Goal: Information Seeking & Learning: Learn about a topic

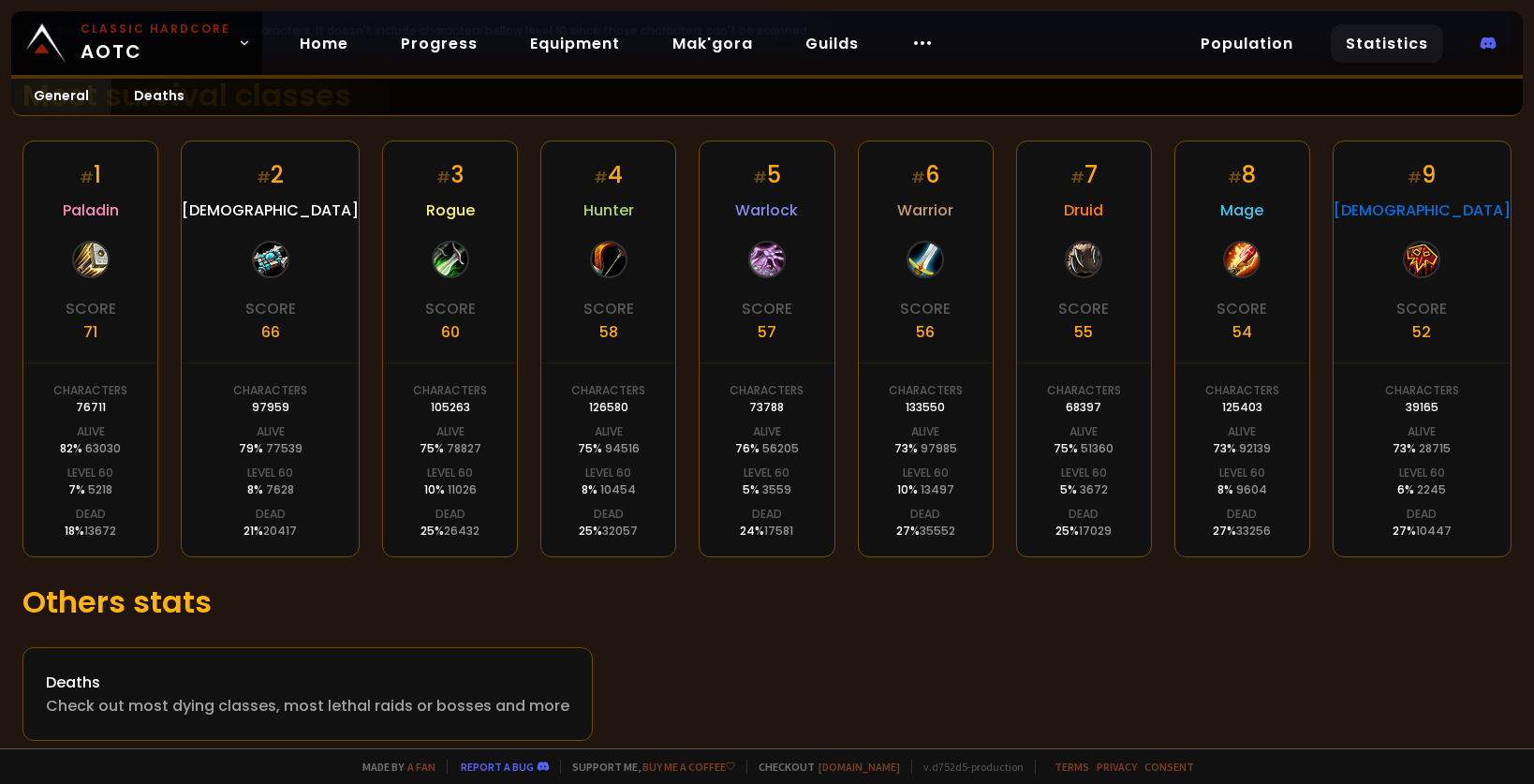
scroll to position [354, 0]
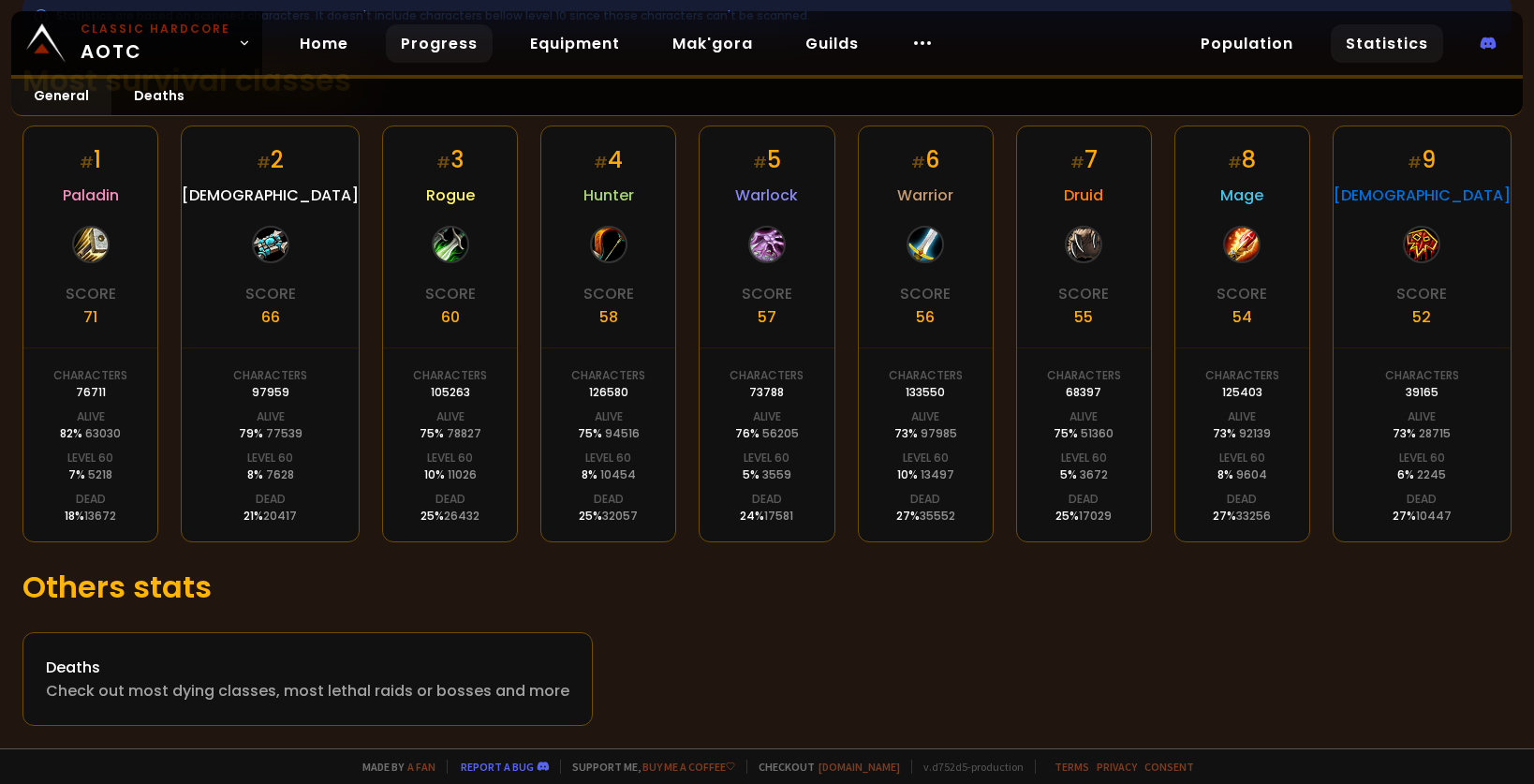
click at [404, 57] on link "Progress" at bounding box center [440, 44] width 107 height 38
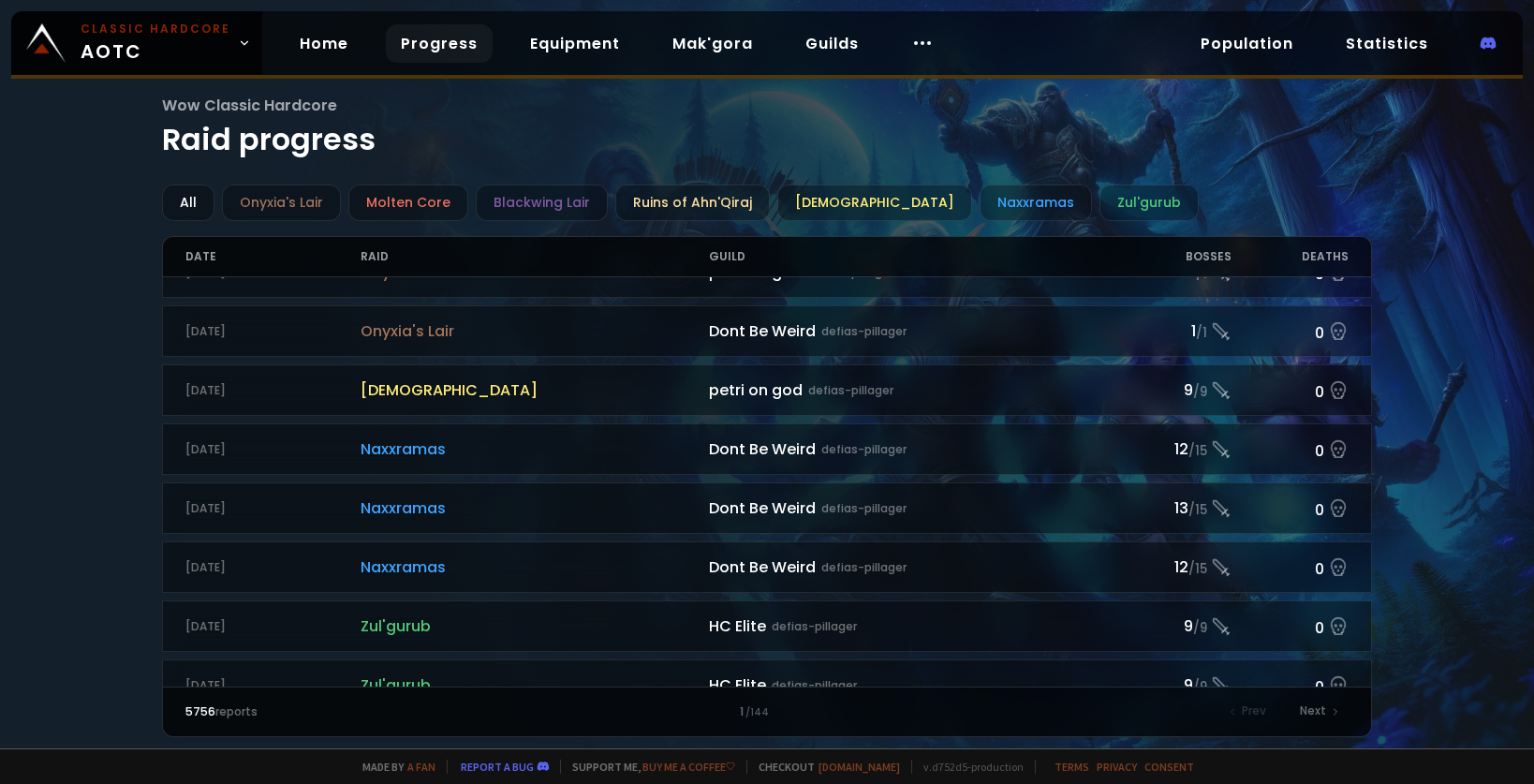
scroll to position [312, 0]
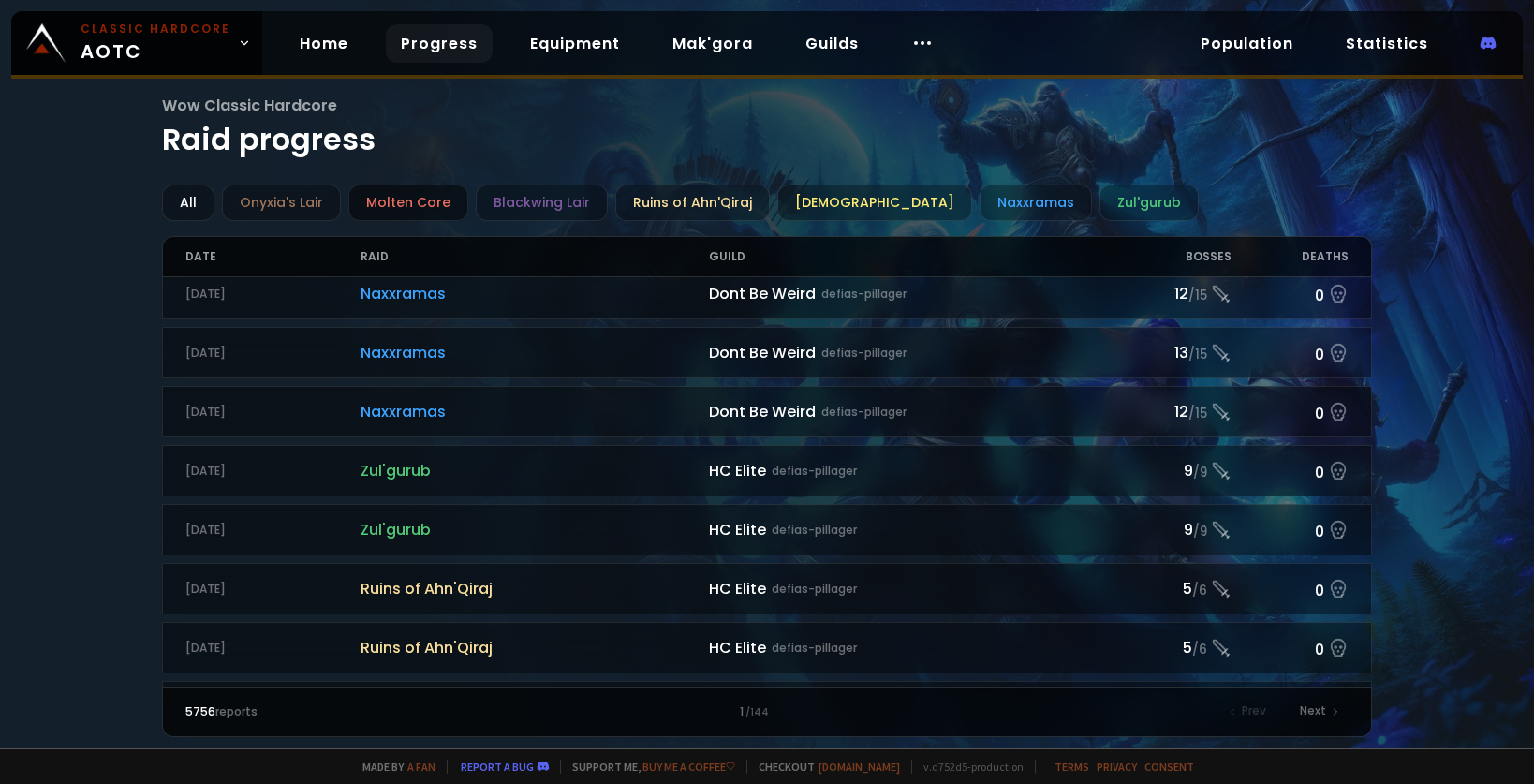
click at [400, 206] on div "Molten Core" at bounding box center [408, 202] width 120 height 36
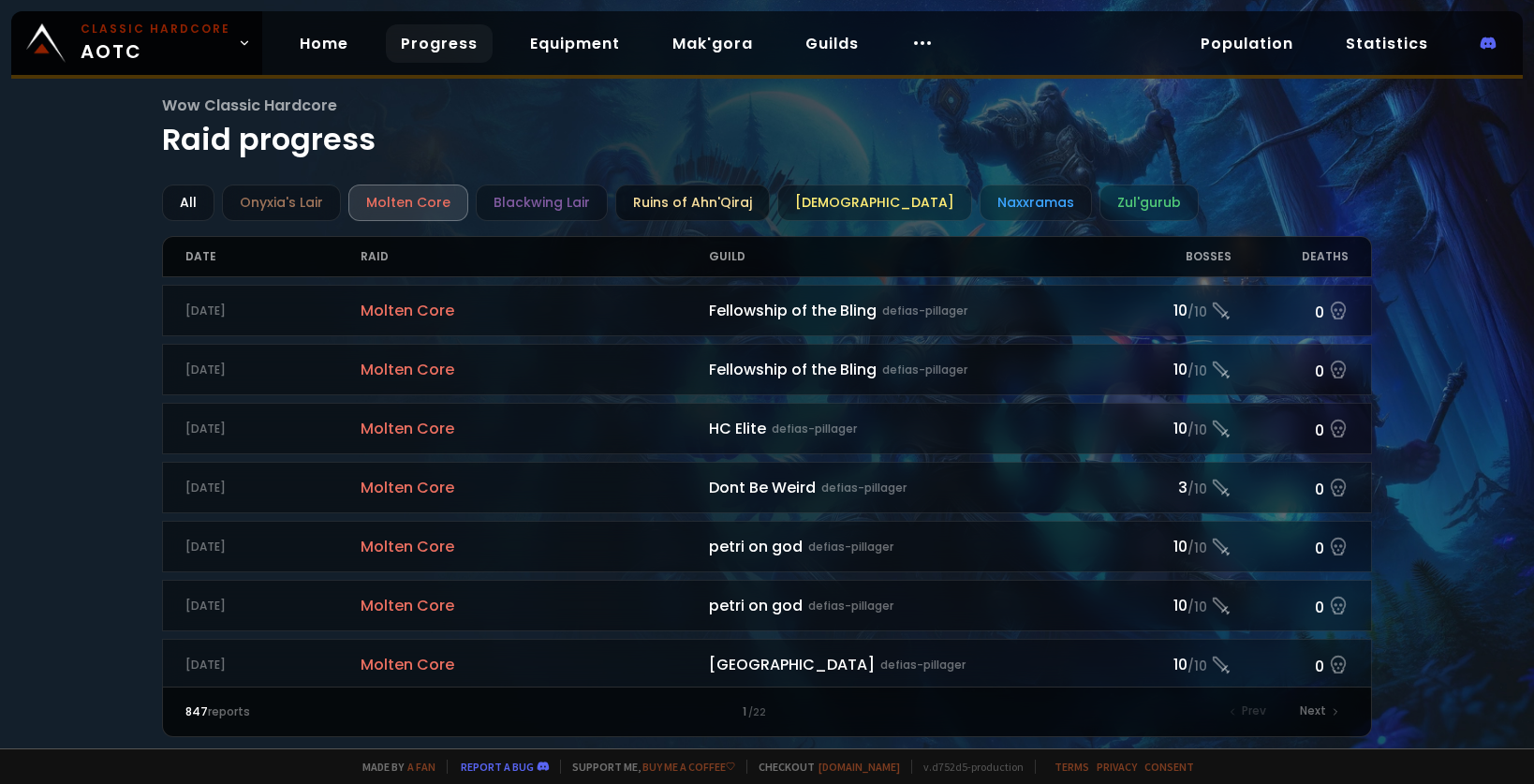
click at [707, 208] on div "Ruins of Ahn'Qiraj" at bounding box center [693, 202] width 155 height 36
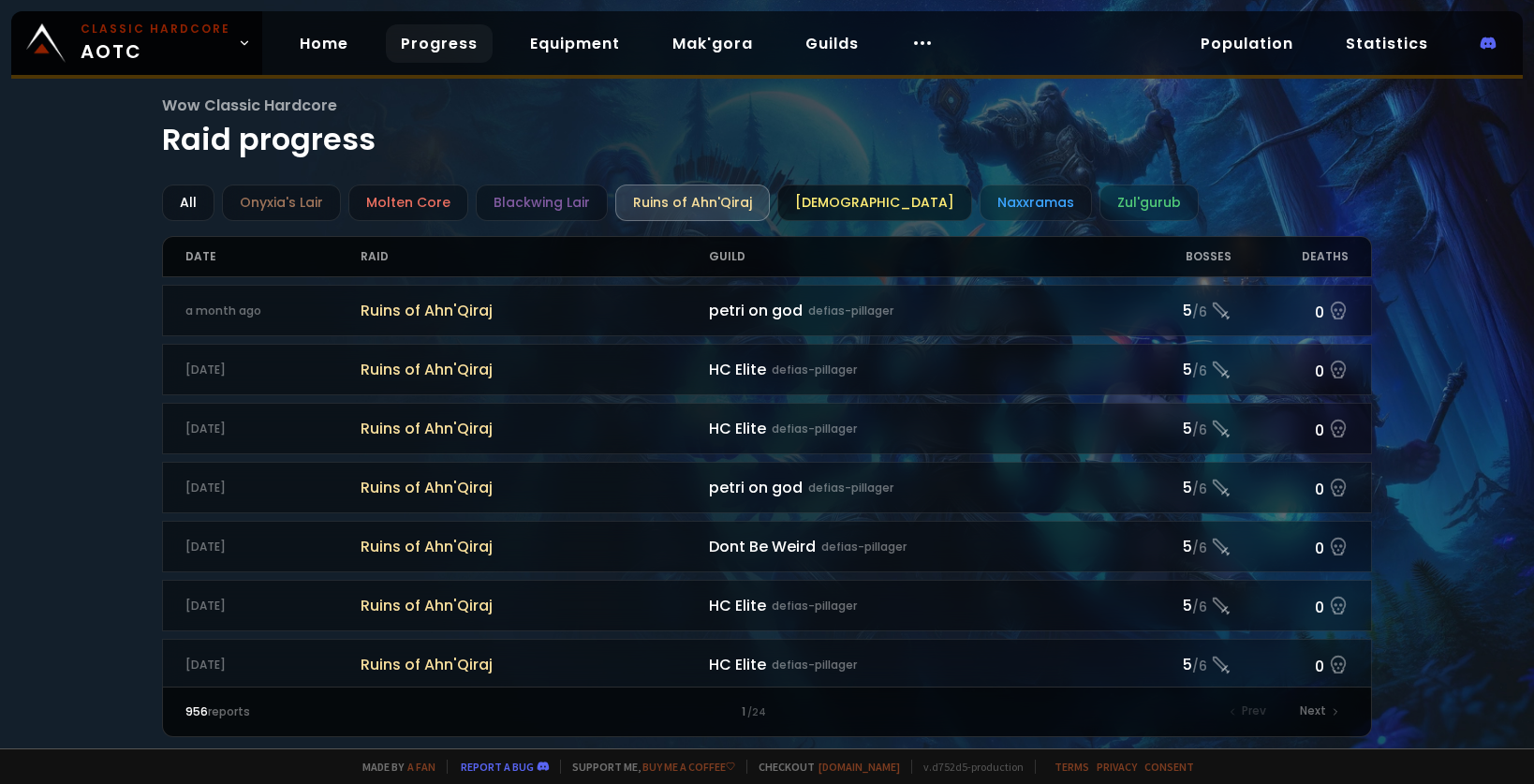
click at [823, 202] on div "[DEMOGRAPHIC_DATA]" at bounding box center [875, 202] width 195 height 36
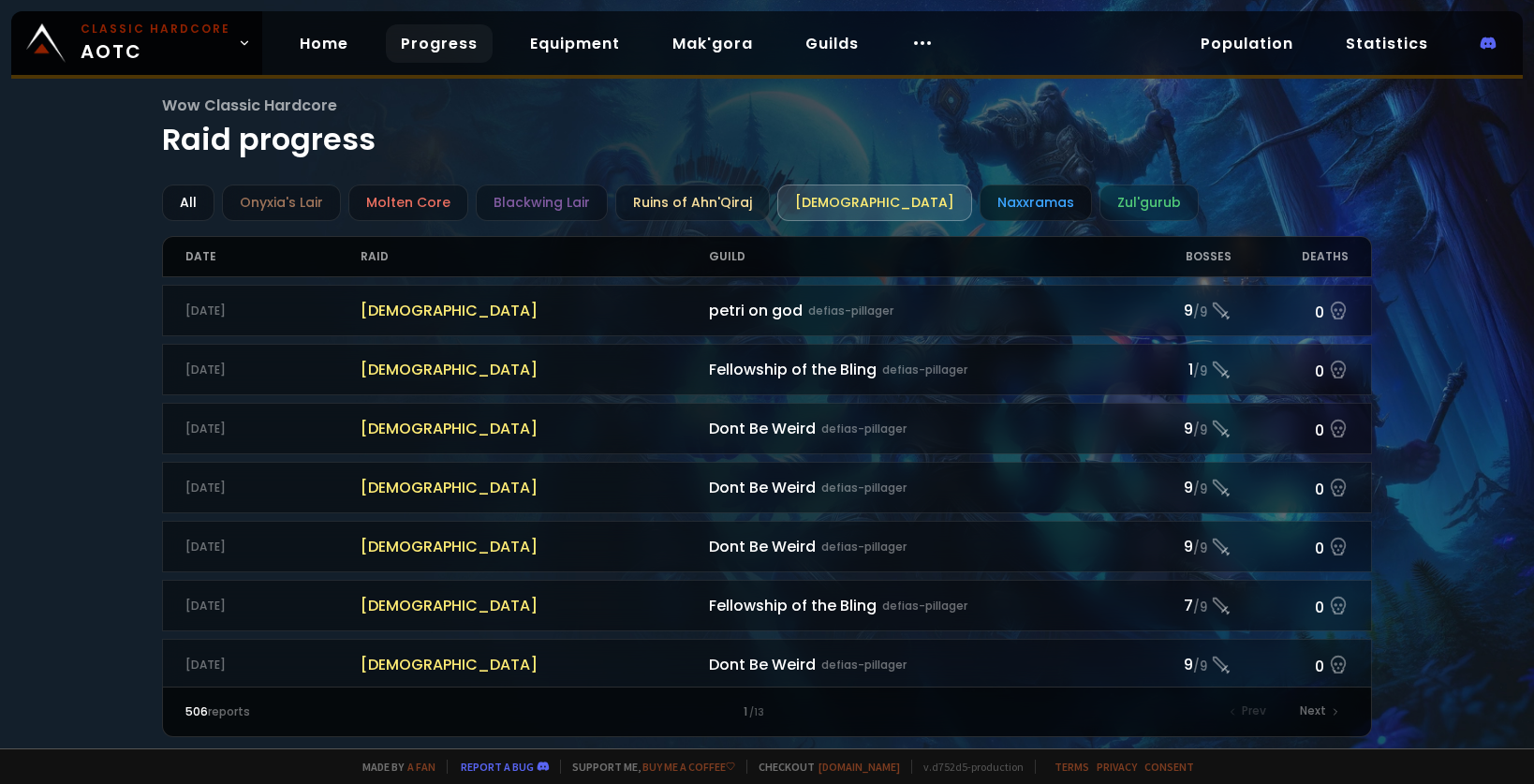
click at [990, 209] on div "Naxxramas" at bounding box center [1036, 202] width 113 height 36
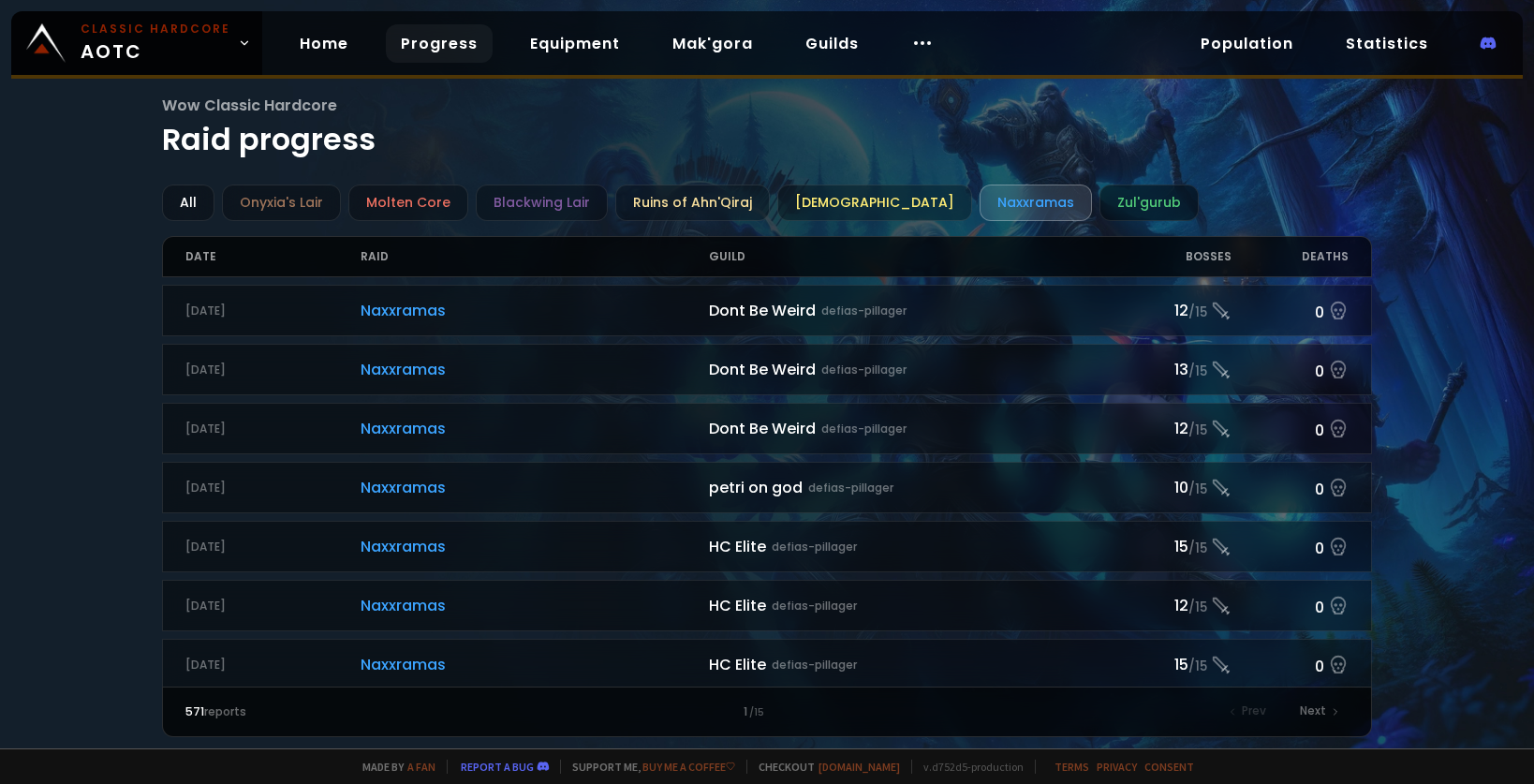
click at [1100, 208] on div "Zul'gurub" at bounding box center [1150, 202] width 99 height 36
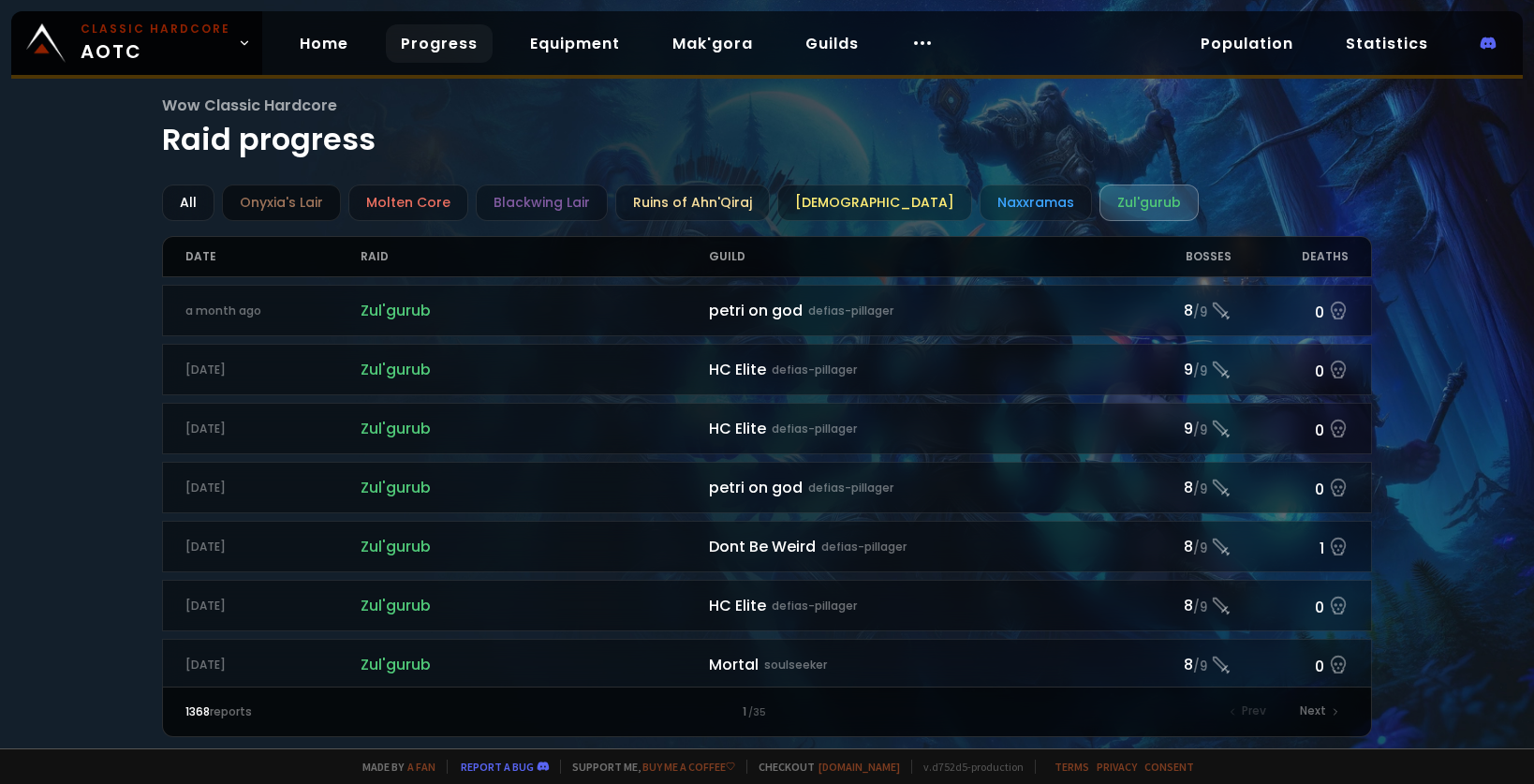
click at [318, 188] on div "Onyxia's Lair" at bounding box center [281, 202] width 119 height 36
